Goal: Task Accomplishment & Management: Use online tool/utility

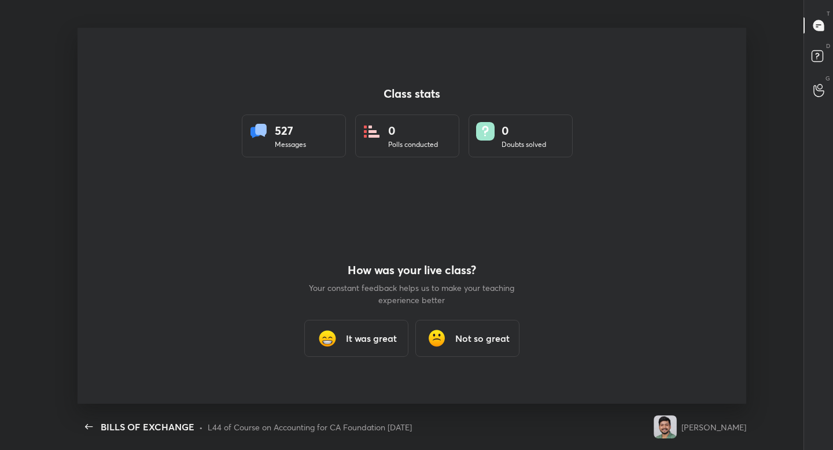
scroll to position [4, 1]
click at [379, 338] on h3 "It was great" at bounding box center [371, 338] width 51 height 14
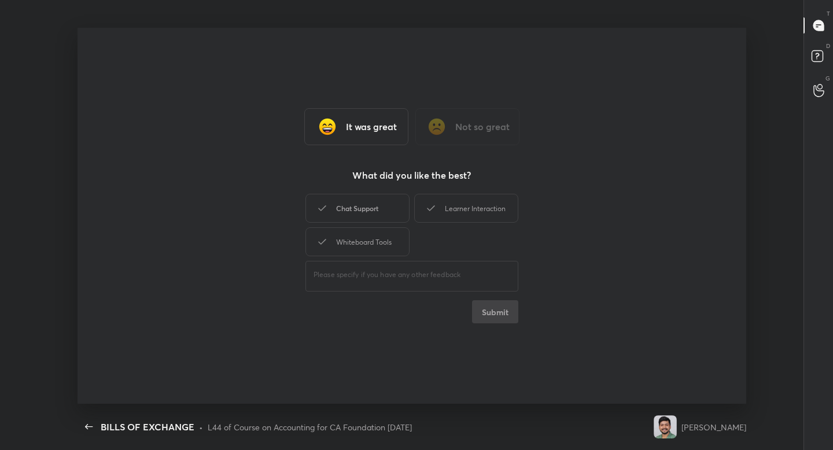
click at [319, 205] on icon at bounding box center [322, 208] width 14 height 14
click at [445, 207] on div "Learner Interaction" at bounding box center [466, 208] width 104 height 29
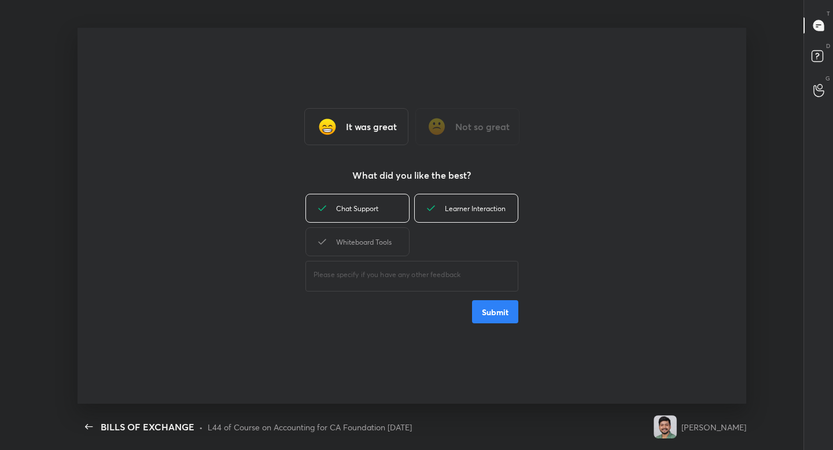
click at [481, 309] on button "Submit" at bounding box center [495, 311] width 46 height 23
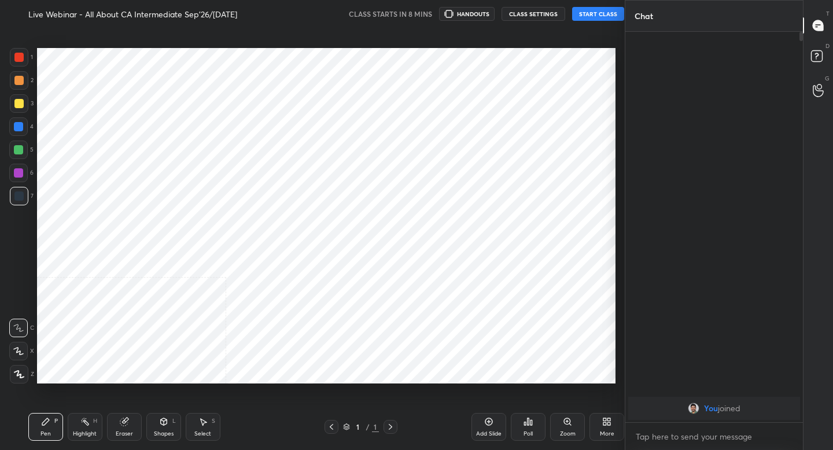
scroll to position [57473, 57270]
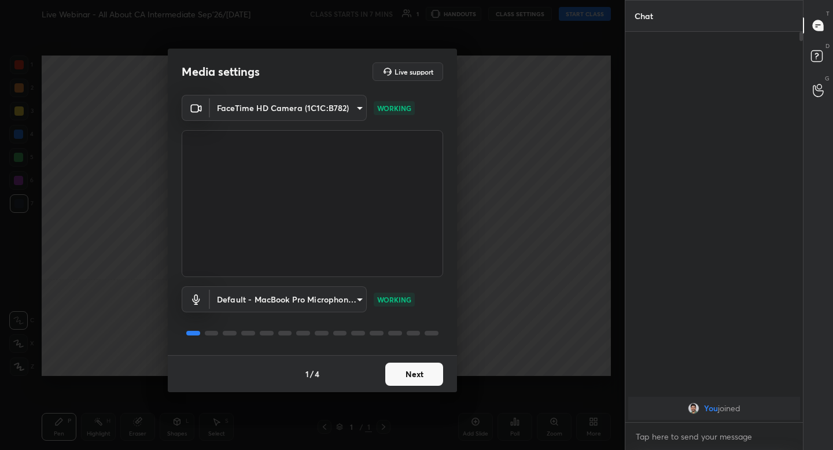
click at [427, 379] on button "Next" at bounding box center [414, 374] width 58 height 23
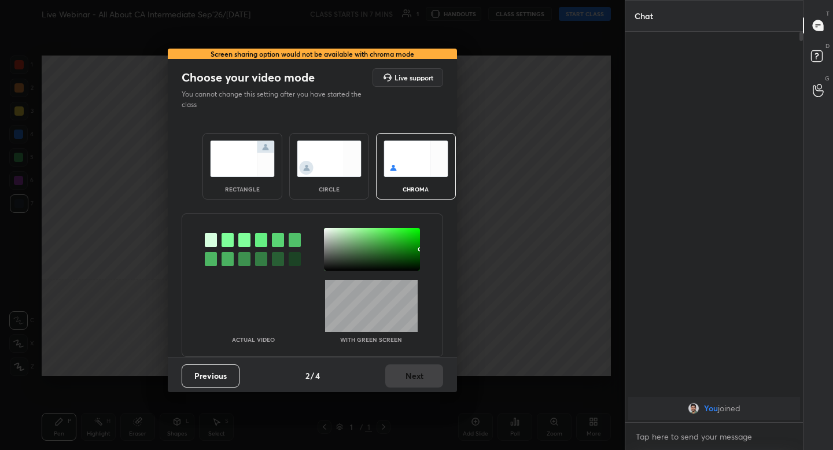
click at [274, 179] on div "rectangle" at bounding box center [242, 166] width 80 height 67
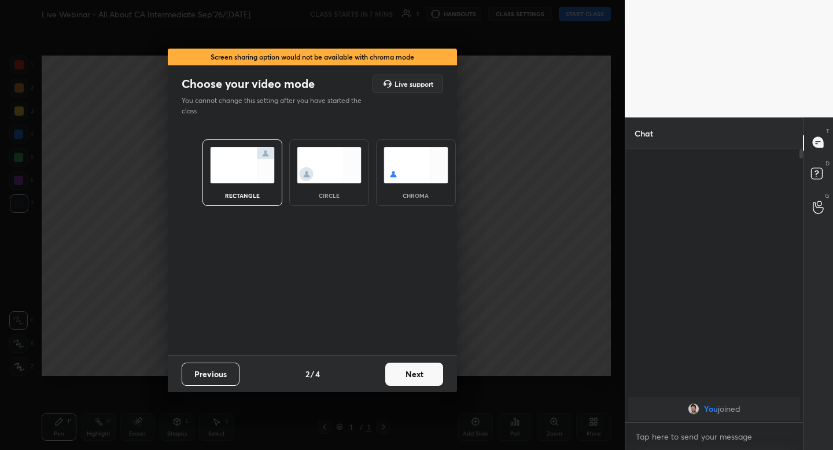
click at [411, 369] on button "Next" at bounding box center [414, 374] width 58 height 23
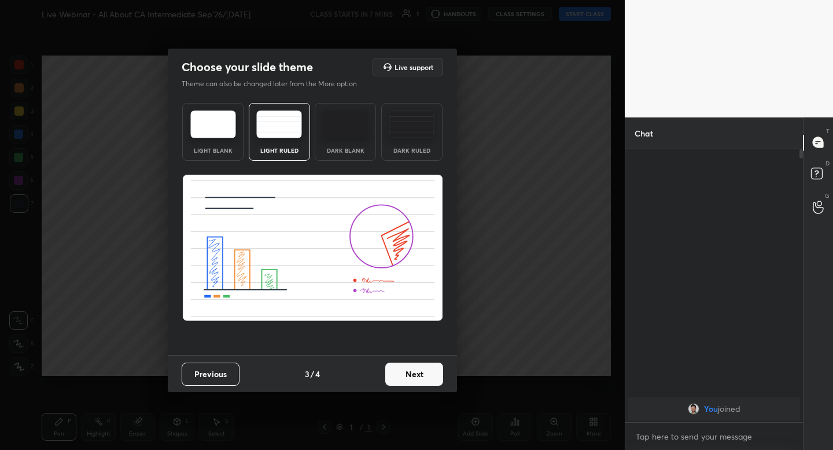
click at [423, 368] on button "Next" at bounding box center [414, 374] width 58 height 23
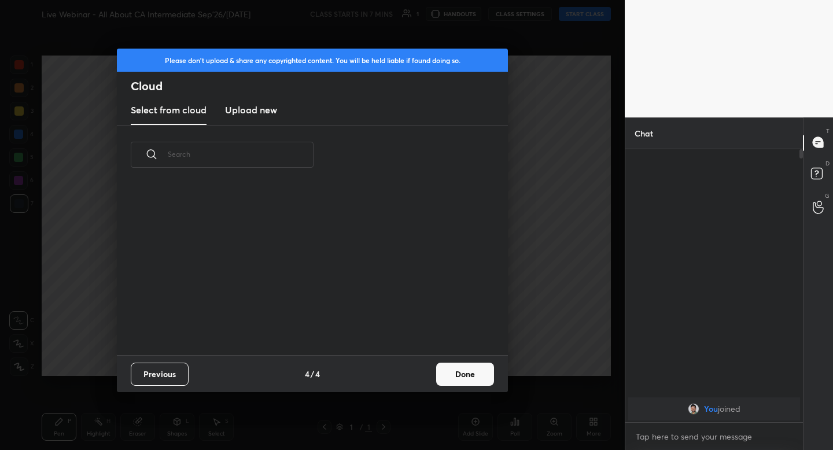
scroll to position [171, 371]
click at [446, 375] on button "Done" at bounding box center [465, 374] width 58 height 23
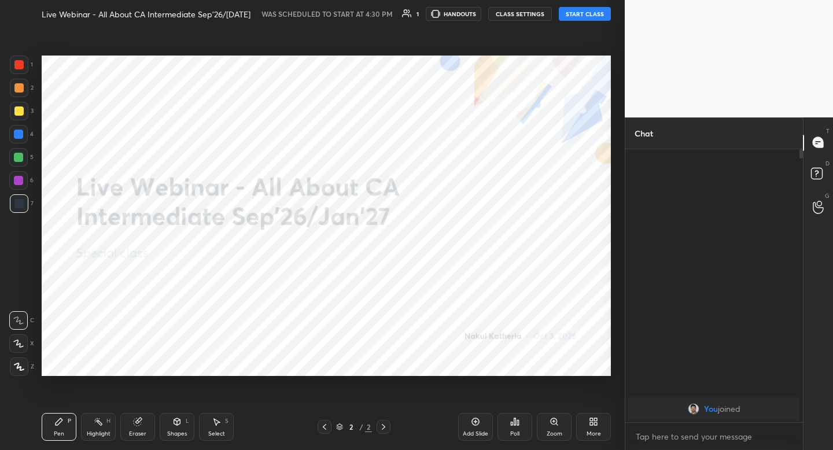
click at [591, 13] on button "START CLASS" at bounding box center [585, 14] width 52 height 14
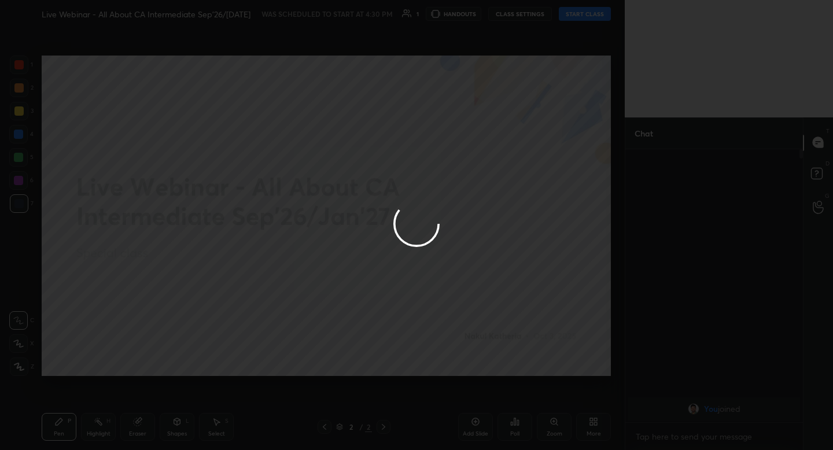
type textarea "x"
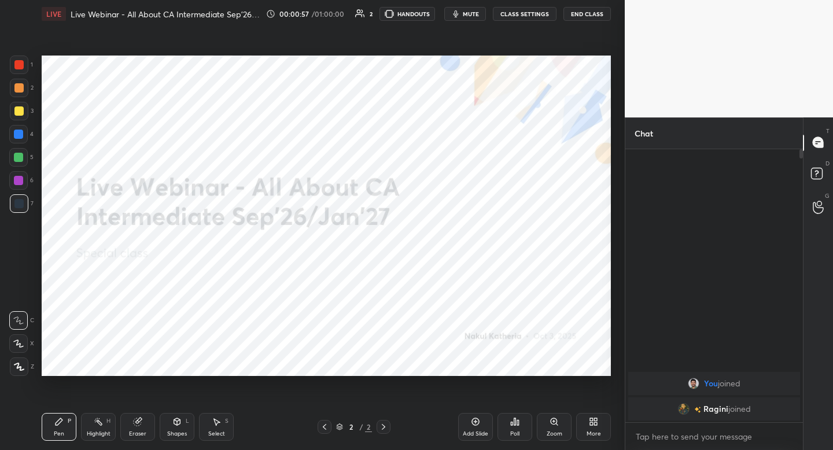
click at [467, 14] on span "mute" at bounding box center [471, 14] width 16 height 8
click at [462, 16] on span "unmute" at bounding box center [470, 14] width 25 height 8
click at [15, 359] on div at bounding box center [19, 367] width 19 height 19
click at [477, 414] on div "Add Slide" at bounding box center [475, 427] width 35 height 28
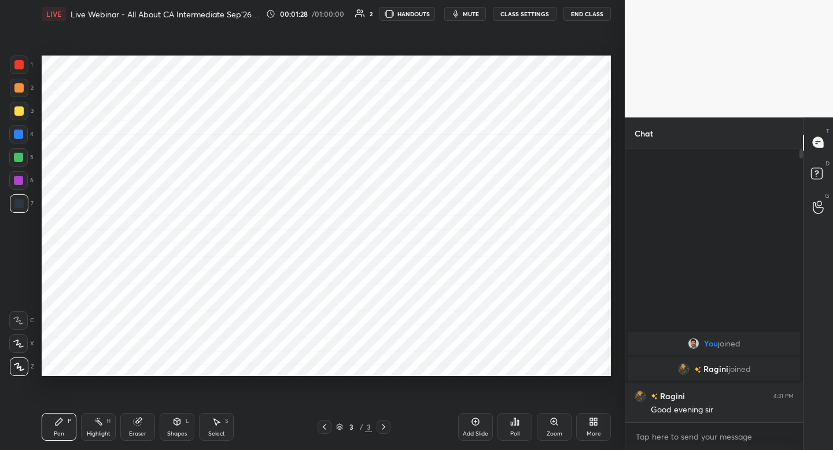
click at [171, 427] on div "Shapes L" at bounding box center [177, 427] width 35 height 28
click at [68, 432] on div "Pen P" at bounding box center [59, 427] width 35 height 28
click at [21, 69] on div at bounding box center [19, 65] width 19 height 19
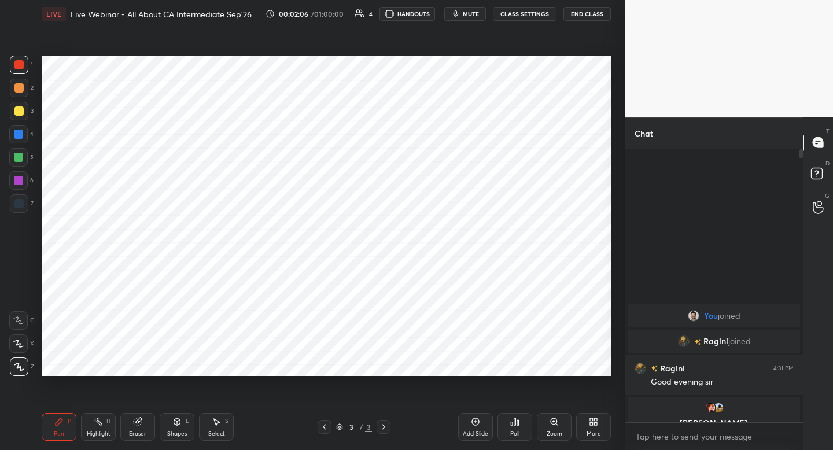
click at [18, 206] on div at bounding box center [18, 203] width 9 height 9
click at [21, 182] on div at bounding box center [18, 180] width 9 height 9
click at [469, 20] on button "mute" at bounding box center [465, 14] width 42 height 14
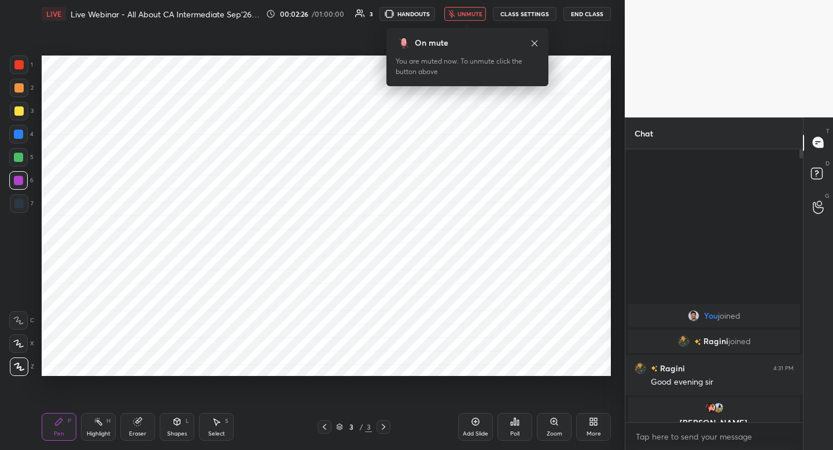
click at [472, 20] on button "unmute" at bounding box center [465, 14] width 42 height 14
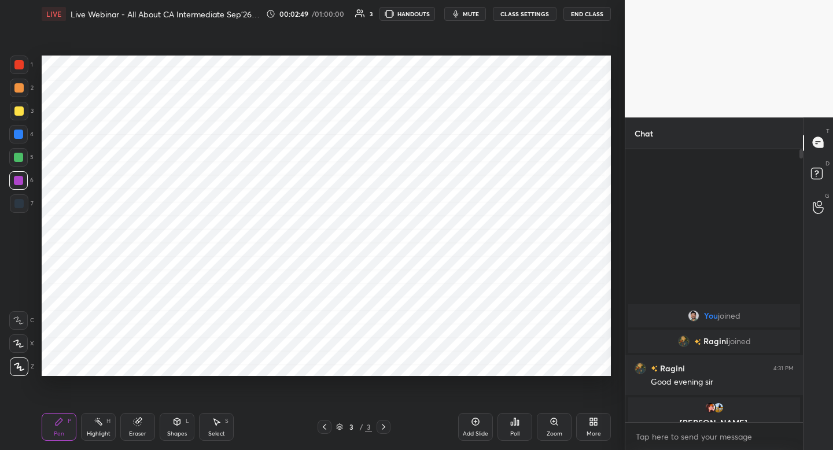
click at [23, 215] on div "7" at bounding box center [22, 205] width 24 height 23
click at [25, 166] on div at bounding box center [18, 157] width 19 height 19
click at [20, 137] on div at bounding box center [18, 134] width 9 height 9
click at [179, 431] on div "Shapes" at bounding box center [177, 434] width 20 height 6
click at [481, 428] on div "Add Slide" at bounding box center [475, 427] width 35 height 28
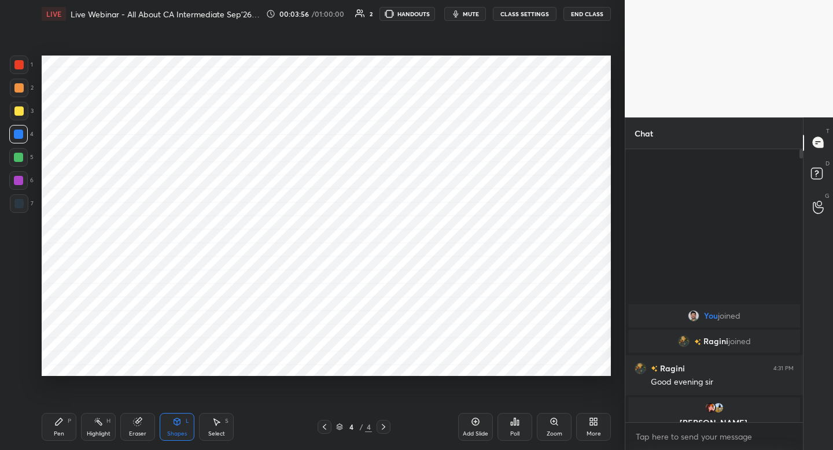
click at [21, 205] on div at bounding box center [18, 203] width 9 height 9
click at [23, 68] on div at bounding box center [19, 65] width 19 height 19
click at [67, 427] on div "Pen P" at bounding box center [59, 427] width 35 height 28
click at [173, 420] on icon at bounding box center [176, 421] width 9 height 9
click at [77, 423] on div "Pen P Highlight H Eraser Shapes L Select S" at bounding box center [146, 427] width 208 height 28
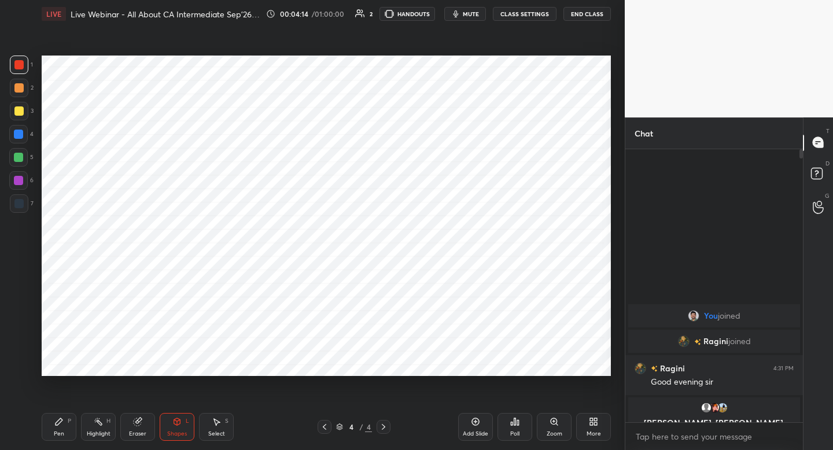
click at [58, 419] on icon at bounding box center [58, 421] width 9 height 9
click at [20, 204] on div at bounding box center [18, 203] width 9 height 9
click at [24, 182] on div at bounding box center [18, 180] width 19 height 19
click at [180, 429] on div "Shapes L" at bounding box center [177, 427] width 35 height 28
click at [52, 435] on div "Pen P" at bounding box center [59, 427] width 35 height 28
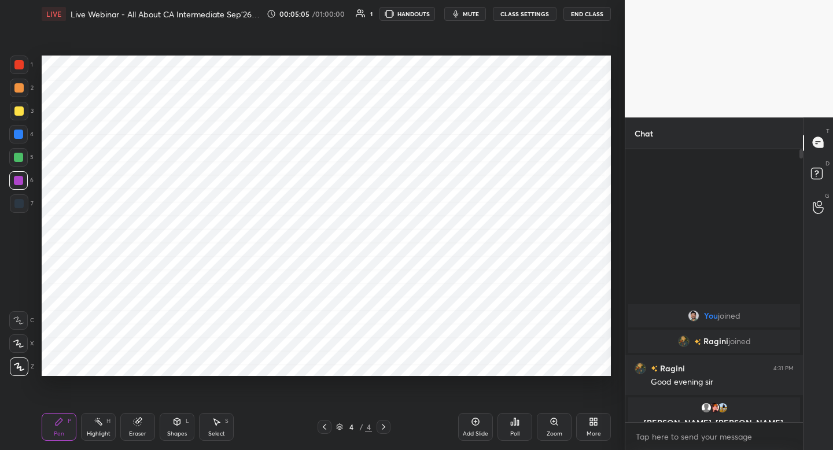
click at [28, 211] on div "7" at bounding box center [22, 203] width 24 height 19
click at [14, 71] on div at bounding box center [19, 65] width 19 height 19
click at [480, 428] on div "Add Slide" at bounding box center [475, 427] width 35 height 28
click at [23, 201] on div at bounding box center [18, 203] width 9 height 9
click at [178, 433] on div "Shapes" at bounding box center [177, 434] width 20 height 6
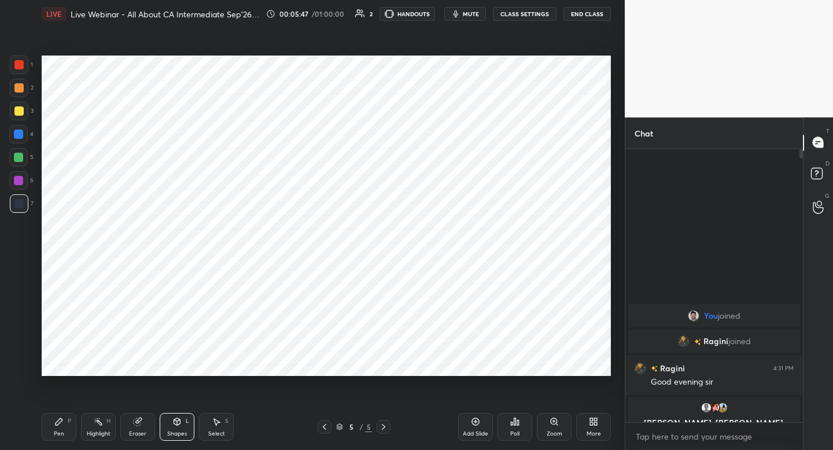
click at [26, 73] on div "1" at bounding box center [21, 65] width 23 height 19
click at [70, 426] on div "Pen P" at bounding box center [59, 427] width 35 height 28
click at [25, 207] on div at bounding box center [19, 203] width 19 height 19
click at [21, 202] on div at bounding box center [18, 203] width 9 height 9
click at [23, 184] on div at bounding box center [18, 180] width 19 height 19
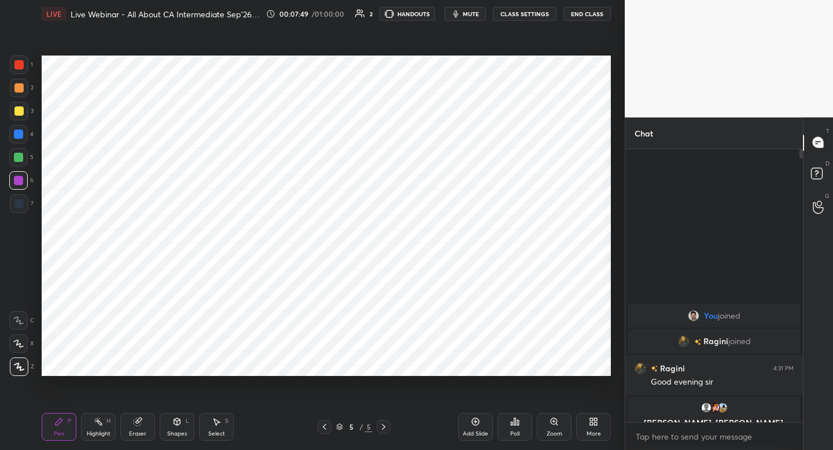
click at [474, 425] on icon at bounding box center [475, 421] width 9 height 9
click at [29, 202] on div "7" at bounding box center [22, 203] width 24 height 19
click at [25, 72] on div at bounding box center [19, 65] width 19 height 19
click at [178, 431] on div "Shapes" at bounding box center [177, 434] width 20 height 6
click at [26, 200] on div at bounding box center [19, 203] width 19 height 19
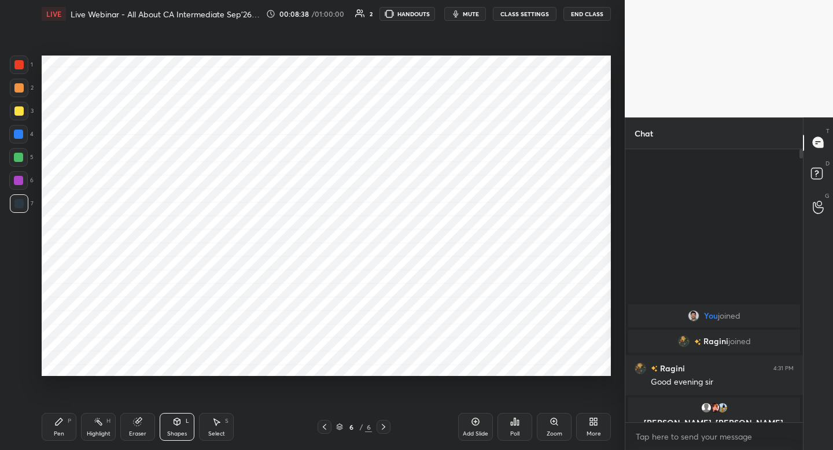
click at [67, 419] on div "Pen P" at bounding box center [59, 427] width 35 height 28
click at [463, 425] on div "Add Slide" at bounding box center [475, 427] width 35 height 28
click at [24, 72] on div "1" at bounding box center [21, 67] width 23 height 23
click at [26, 205] on div at bounding box center [19, 203] width 19 height 19
click at [148, 425] on div "Eraser" at bounding box center [137, 427] width 35 height 28
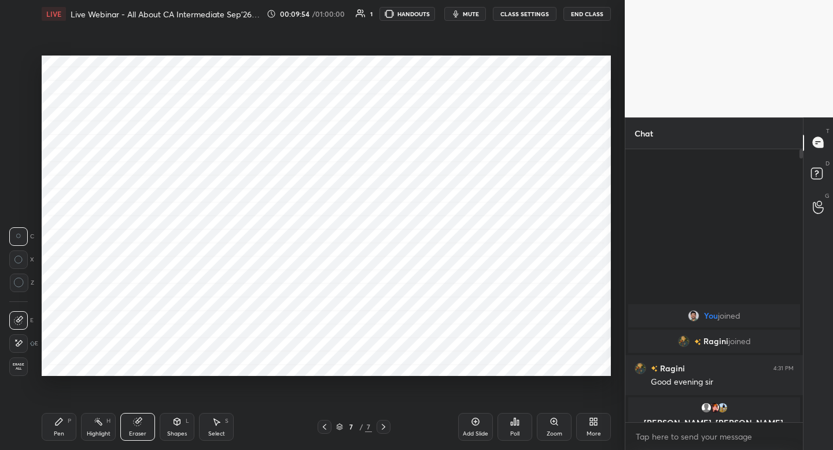
click at [176, 427] on div "Shapes L" at bounding box center [177, 427] width 35 height 28
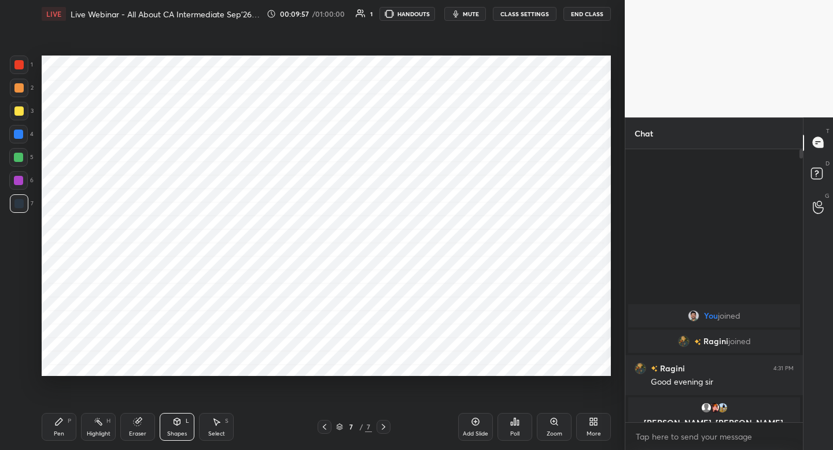
click at [60, 427] on div "Pen P" at bounding box center [59, 427] width 35 height 28
click at [23, 71] on div at bounding box center [19, 65] width 19 height 19
click at [23, 167] on div "5" at bounding box center [21, 159] width 24 height 23
click at [19, 205] on div at bounding box center [18, 203] width 9 height 9
click at [180, 423] on div "Shapes L" at bounding box center [177, 427] width 35 height 28
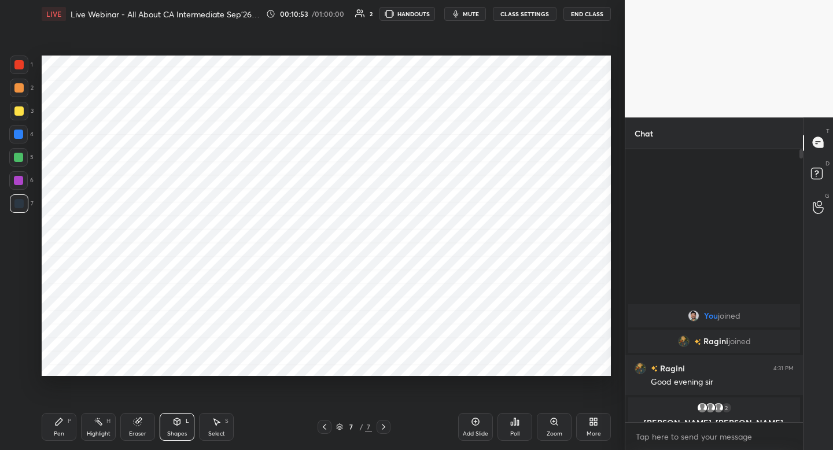
click at [69, 428] on div "Pen P" at bounding box center [59, 427] width 35 height 28
click at [19, 71] on div at bounding box center [19, 65] width 19 height 19
drag, startPoint x: 473, startPoint y: 430, endPoint x: 480, endPoint y: 428, distance: 6.8
click at [480, 428] on div "Add Slide" at bounding box center [475, 427] width 35 height 28
click at [25, 208] on div at bounding box center [19, 203] width 19 height 19
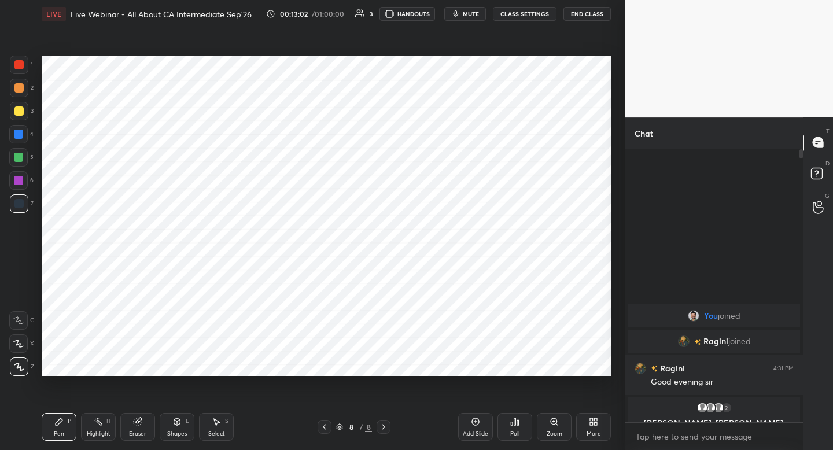
click at [185, 422] on div "Shapes L" at bounding box center [177, 427] width 35 height 28
click at [57, 418] on icon at bounding box center [58, 421] width 9 height 9
click at [20, 69] on div at bounding box center [19, 65] width 19 height 19
click at [21, 135] on div at bounding box center [18, 134] width 9 height 9
click at [18, 202] on div at bounding box center [18, 203] width 9 height 9
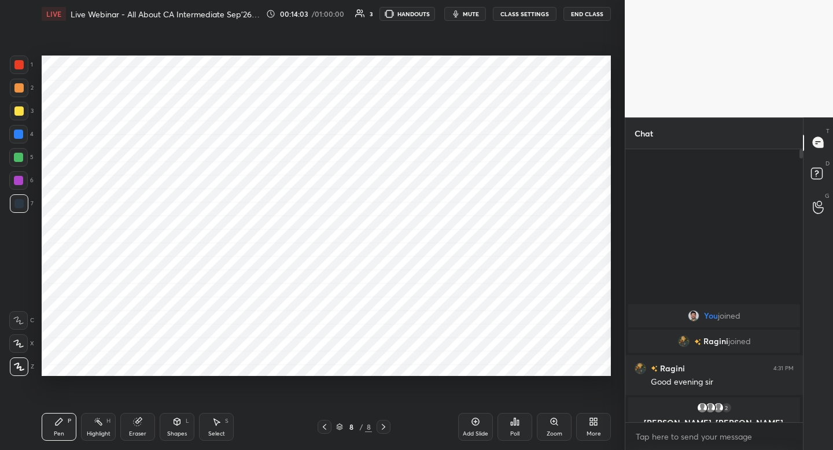
click at [463, 14] on button "mute" at bounding box center [465, 14] width 42 height 14
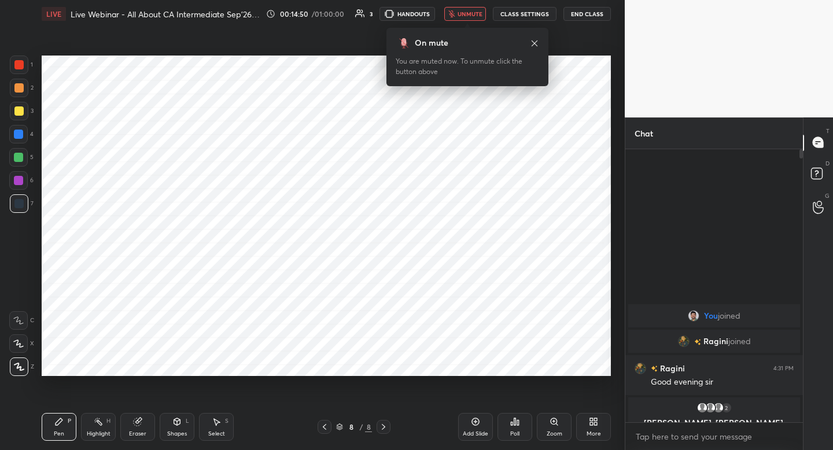
click at [465, 14] on span "unmute" at bounding box center [470, 14] width 25 height 8
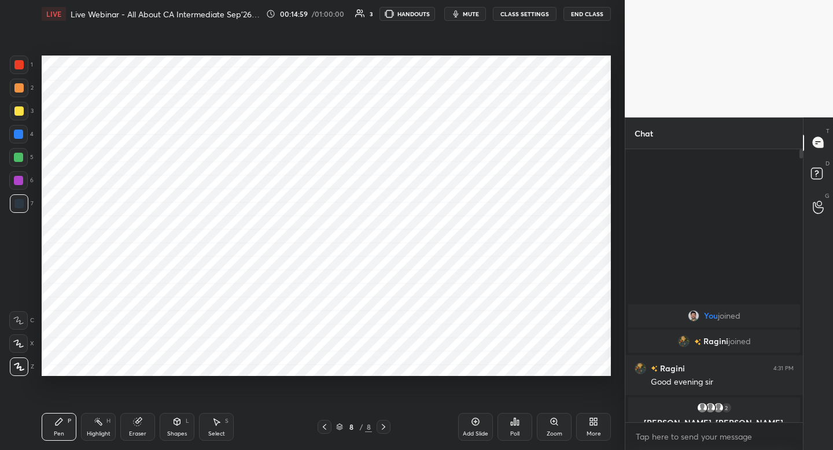
click at [23, 184] on div at bounding box center [18, 180] width 19 height 19
click at [470, 426] on div "Add Slide" at bounding box center [475, 427] width 35 height 28
click at [20, 201] on div at bounding box center [18, 203] width 9 height 9
click at [178, 425] on div "Shapes L" at bounding box center [177, 427] width 35 height 28
click at [67, 419] on div "Pen P" at bounding box center [59, 427] width 35 height 28
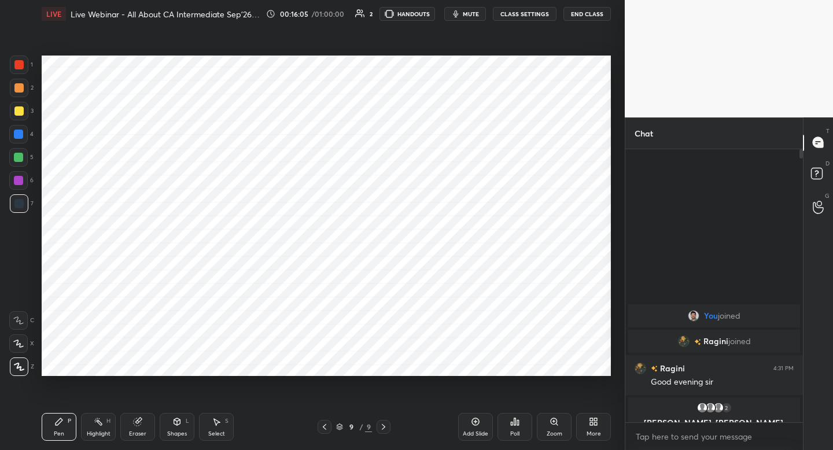
click at [35, 204] on div "1 2 3 4 5 6 7 C X Z C X Z E E Erase all H H" at bounding box center [18, 216] width 37 height 320
click at [478, 432] on div "Add Slide" at bounding box center [475, 434] width 25 height 6
click at [24, 66] on div at bounding box center [19, 65] width 19 height 19
click at [185, 433] on div "Shapes" at bounding box center [177, 434] width 20 height 6
click at [64, 432] on div "Pen P" at bounding box center [59, 427] width 35 height 28
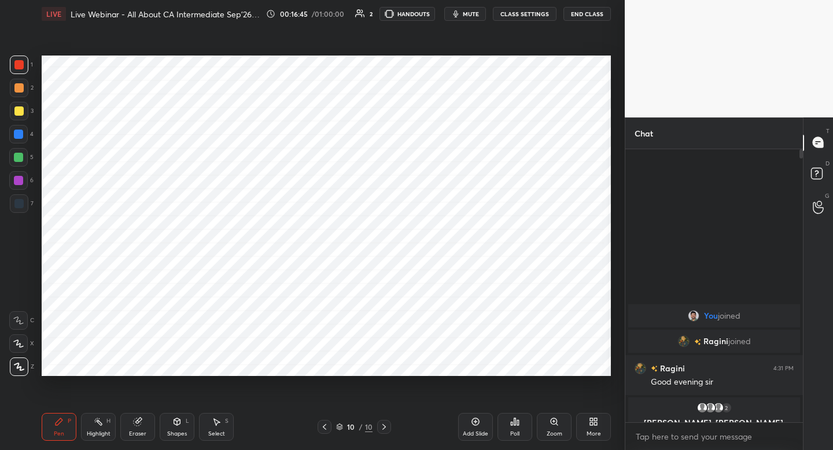
click at [23, 184] on div at bounding box center [18, 180] width 19 height 19
click at [20, 200] on div at bounding box center [18, 203] width 9 height 9
click at [24, 182] on div at bounding box center [18, 180] width 19 height 19
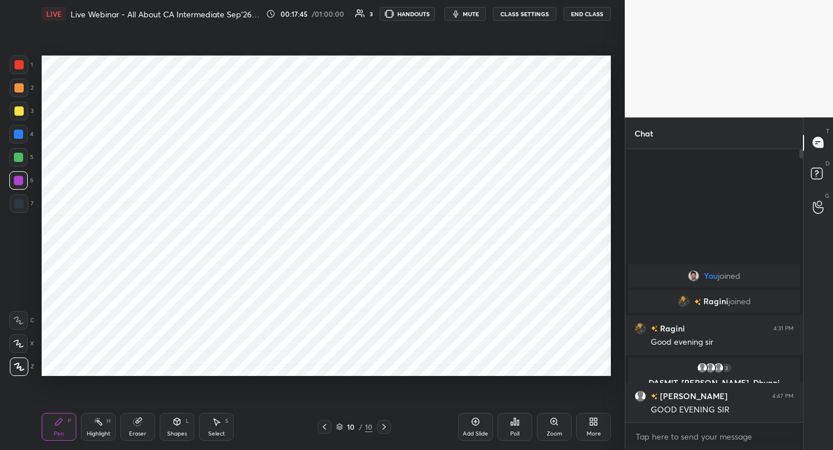
click at [473, 425] on icon at bounding box center [475, 421] width 9 height 9
click at [29, 205] on div "7" at bounding box center [22, 203] width 24 height 19
click at [319, 426] on div at bounding box center [325, 427] width 14 height 14
click at [323, 426] on icon at bounding box center [324, 426] width 9 height 9
click at [477, 426] on div "Add Slide" at bounding box center [475, 427] width 35 height 28
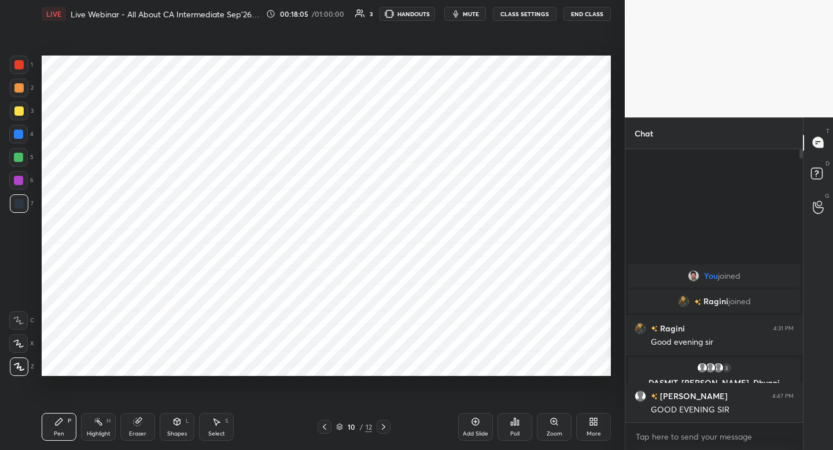
click at [21, 65] on div at bounding box center [18, 64] width 9 height 9
click at [26, 162] on div at bounding box center [18, 157] width 19 height 19
click at [21, 208] on div at bounding box center [19, 203] width 19 height 19
click at [455, 13] on icon "button" at bounding box center [455, 13] width 9 height 9
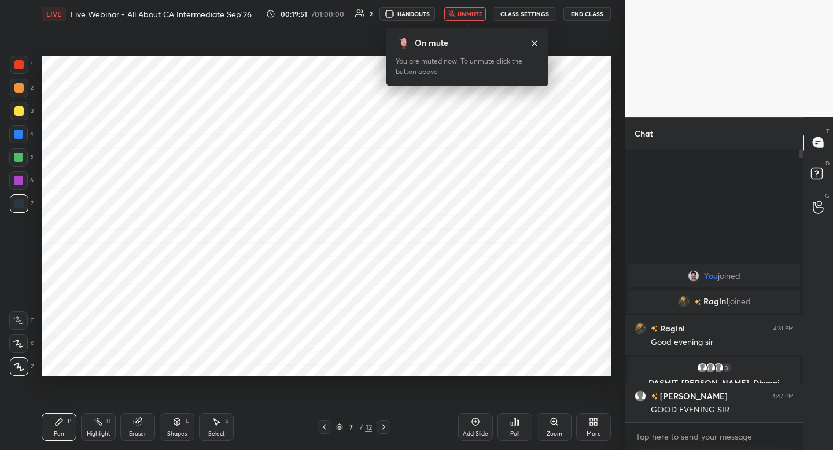
click at [460, 10] on span "unmute" at bounding box center [470, 14] width 25 height 8
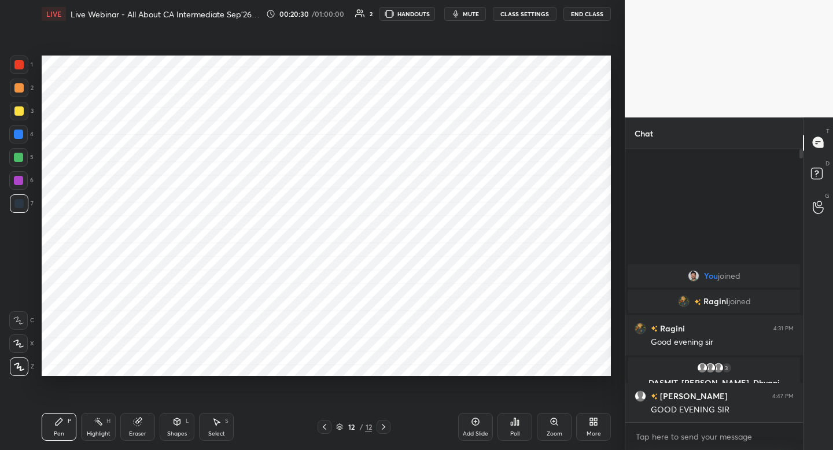
click at [459, 17] on icon "button" at bounding box center [455, 13] width 9 height 9
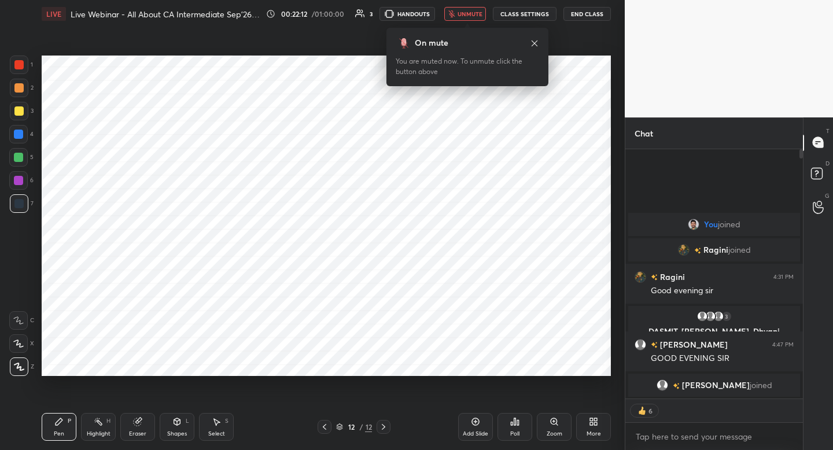
scroll to position [270, 174]
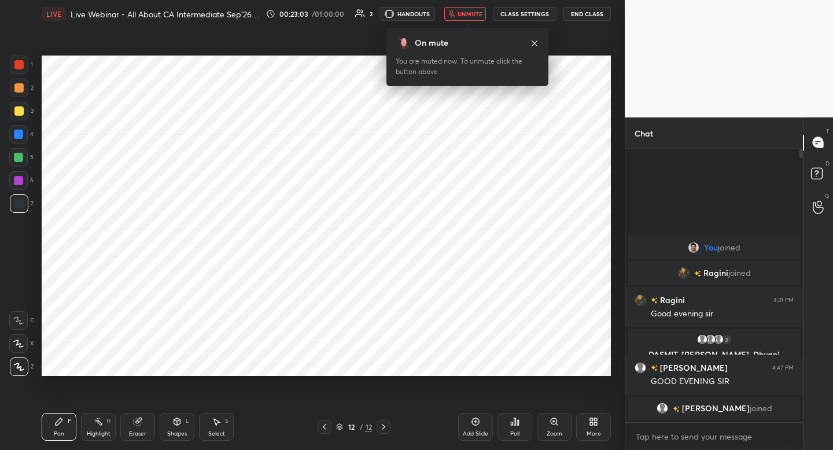
click at [170, 426] on div "Shapes L" at bounding box center [177, 427] width 35 height 28
click at [471, 15] on span "unmute" at bounding box center [470, 14] width 25 height 8
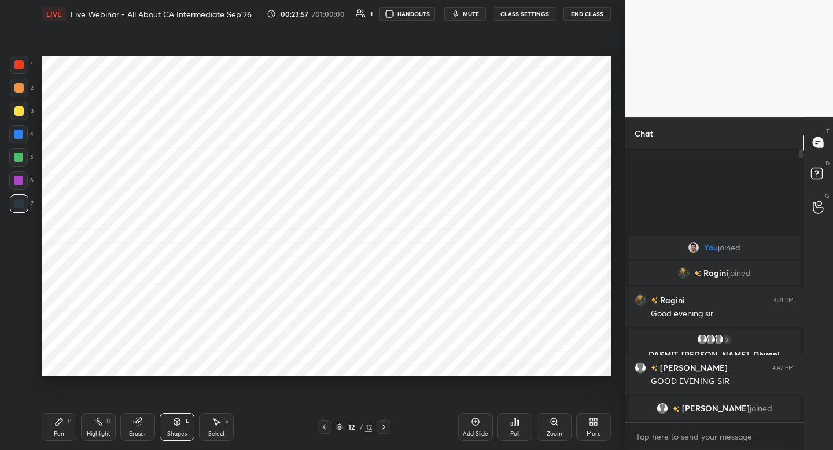
click at [26, 68] on div at bounding box center [19, 65] width 19 height 19
click at [71, 423] on div "Pen P" at bounding box center [59, 427] width 35 height 28
click at [593, 425] on icon at bounding box center [593, 421] width 9 height 9
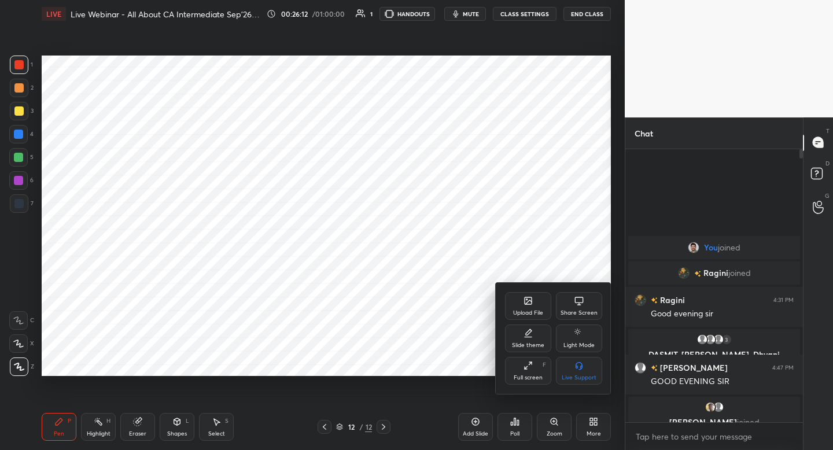
click at [533, 300] on div "Upload File" at bounding box center [528, 306] width 46 height 28
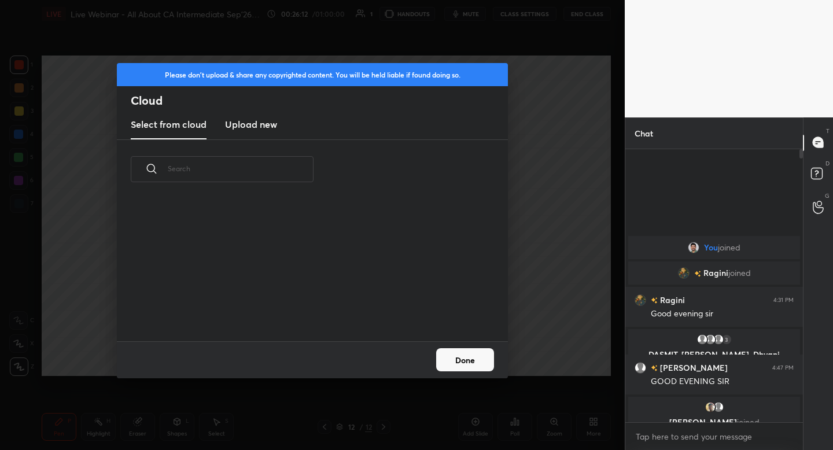
scroll to position [142, 371]
click at [252, 118] on h3 "Upload new" at bounding box center [251, 124] width 52 height 14
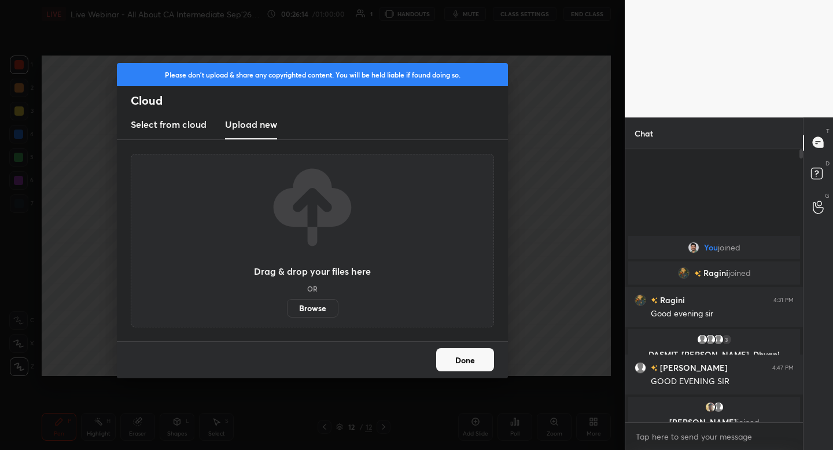
click at [313, 305] on label "Browse" at bounding box center [312, 308] width 51 height 19
click at [287, 305] on input "Browse" at bounding box center [287, 308] width 0 height 19
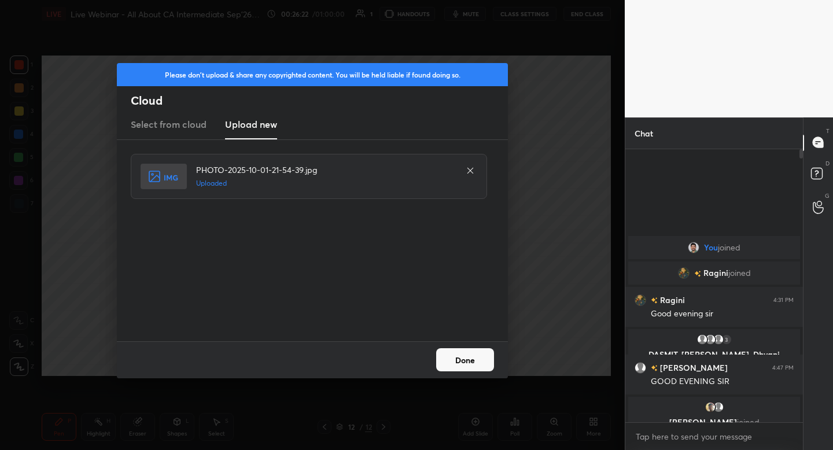
click at [469, 363] on button "Done" at bounding box center [465, 359] width 58 height 23
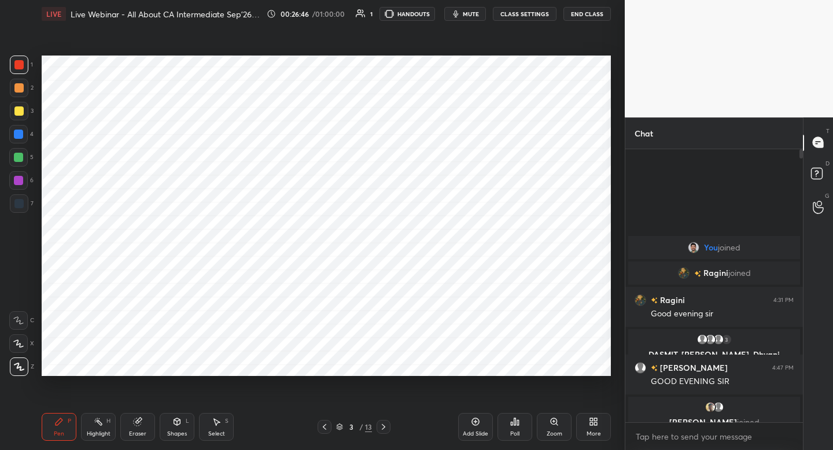
click at [580, 16] on button "End Class" at bounding box center [586, 14] width 47 height 14
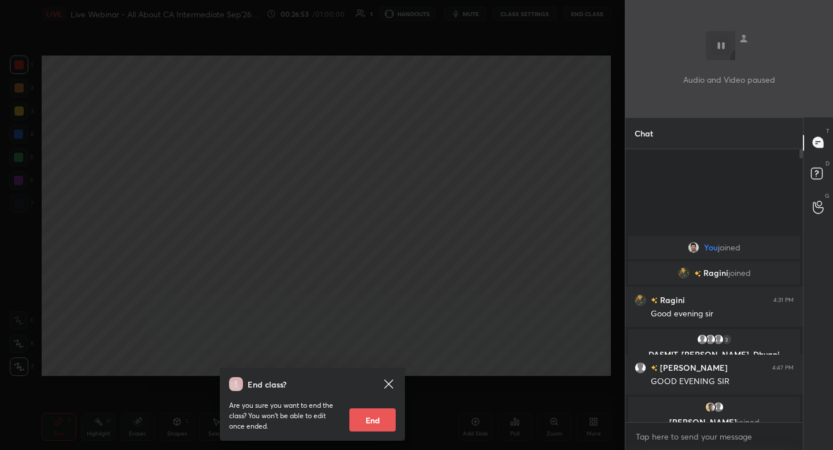
click at [366, 411] on button "End" at bounding box center [372, 419] width 46 height 23
click at [340, 411] on p "Are you sure you want to end the class? You won’t be able to edit once ended." at bounding box center [284, 415] width 111 height 31
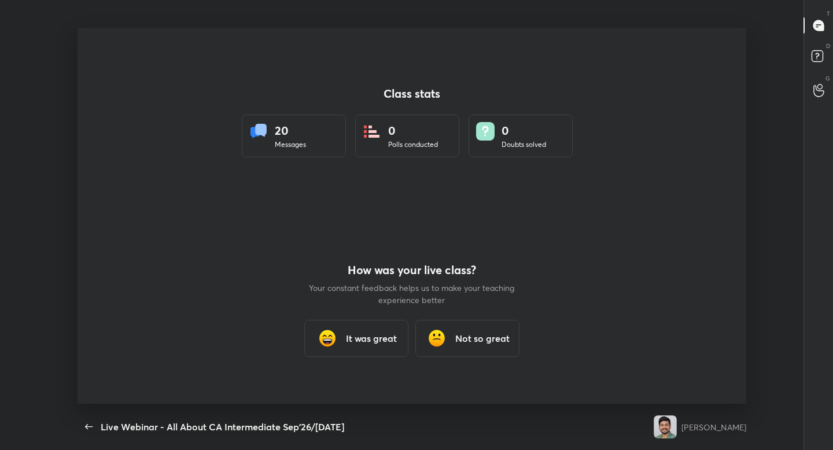
scroll to position [376, 824]
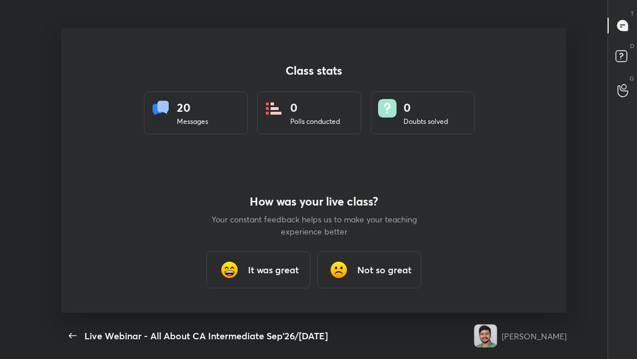
type textarea "x"
